Goal: Contribute content: Contribute content

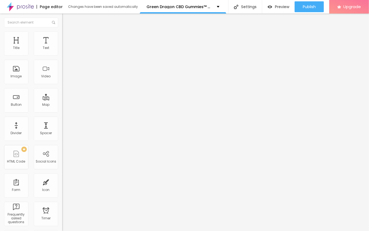
click at [62, 46] on span "Add image" at bounding box center [73, 44] width 22 height 5
click at [66, 20] on div "Edit Image" at bounding box center [80, 20] width 28 height 4
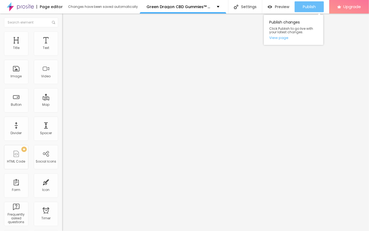
click at [305, 8] on span "Publish" at bounding box center [309, 7] width 13 height 4
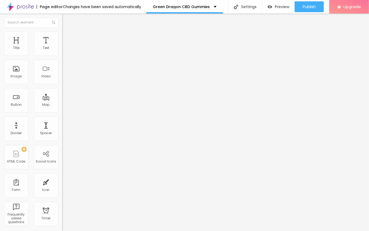
click at [62, 46] on span "Add image" at bounding box center [73, 44] width 22 height 5
click at [66, 20] on div "Edit Image" at bounding box center [80, 20] width 28 height 4
click at [66, 20] on img "button" at bounding box center [68, 20] width 4 height 4
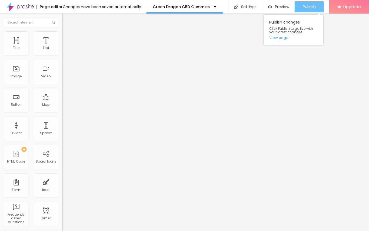
click at [307, 4] on div "Publish" at bounding box center [309, 6] width 13 height 11
